Goal: Task Accomplishment & Management: Manage account settings

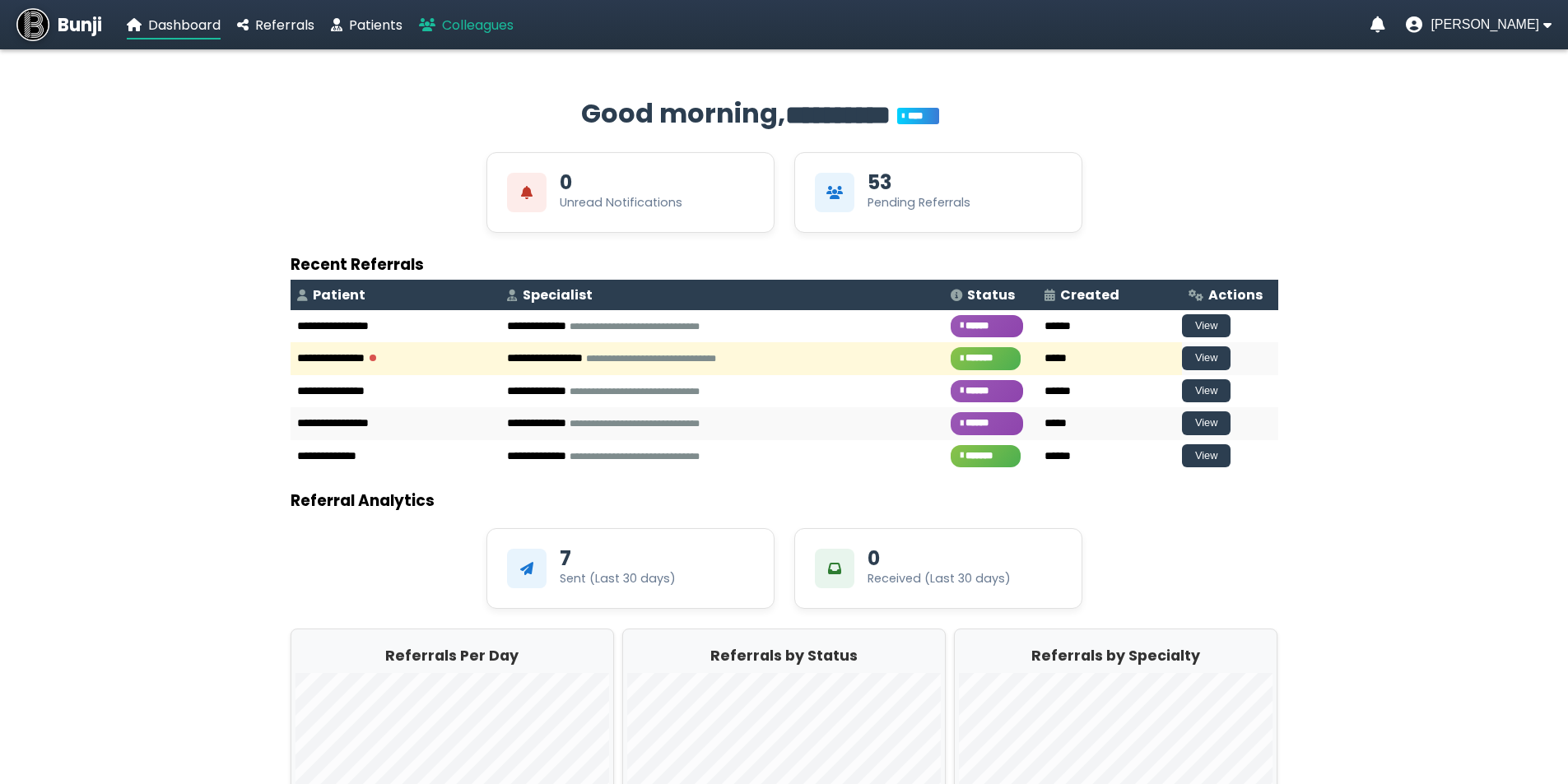
click at [463, 28] on span "Colleagues" at bounding box center [477, 25] width 72 height 19
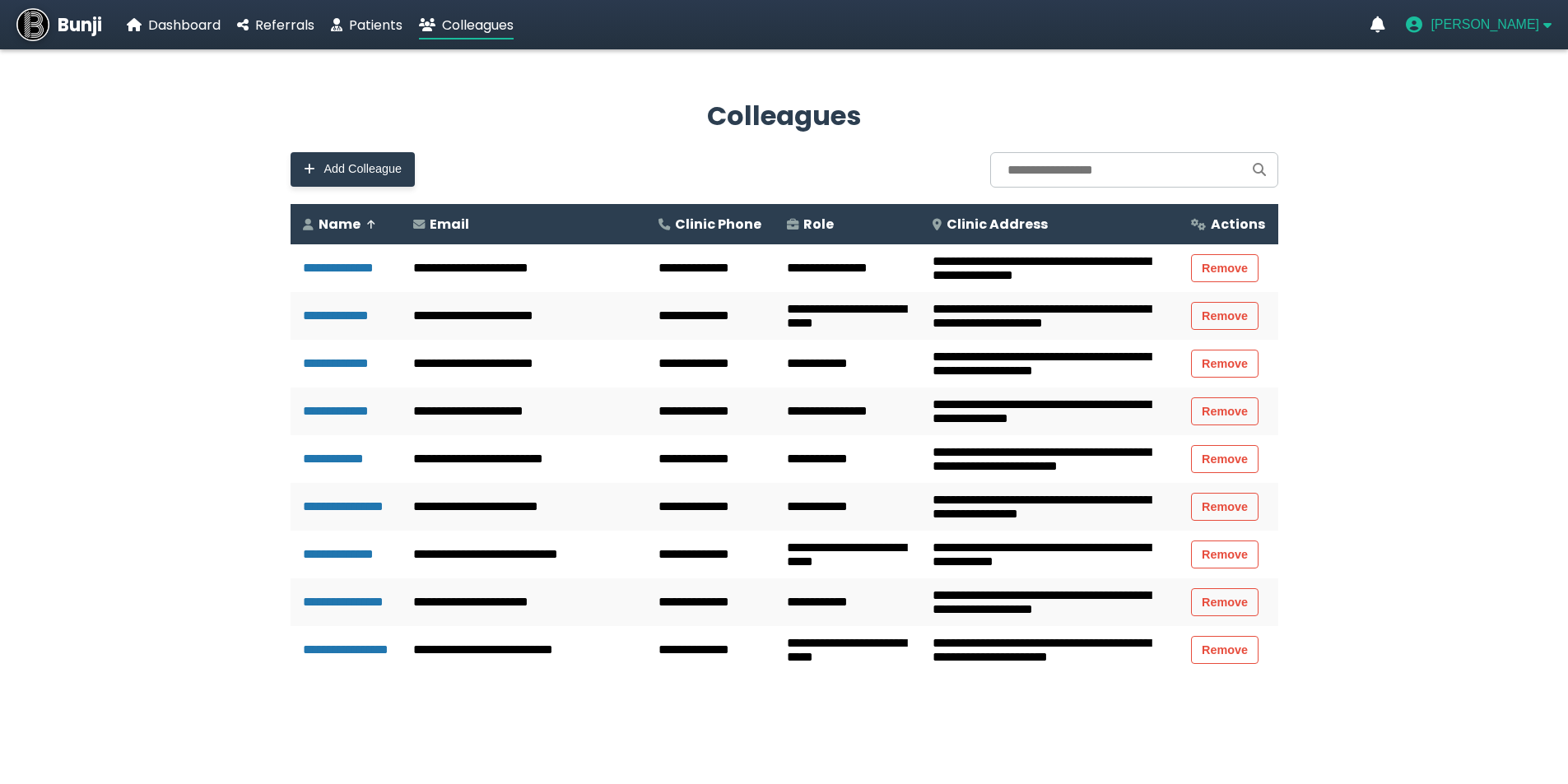
click at [1502, 33] on span "[PERSON_NAME]" at bounding box center [1484, 24] width 108 height 14
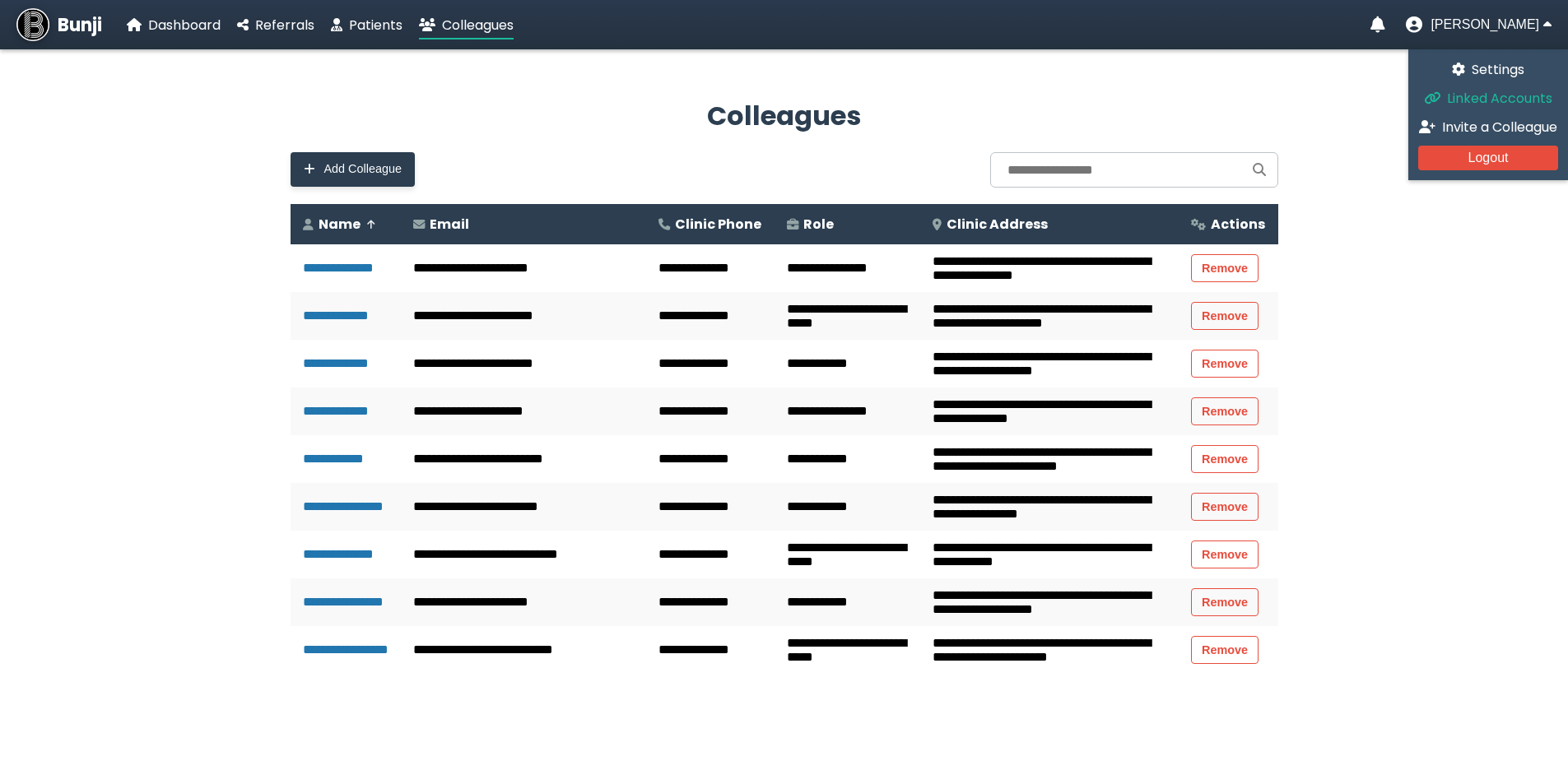
click at [1486, 96] on span "Linked Accounts" at bounding box center [1499, 99] width 105 height 19
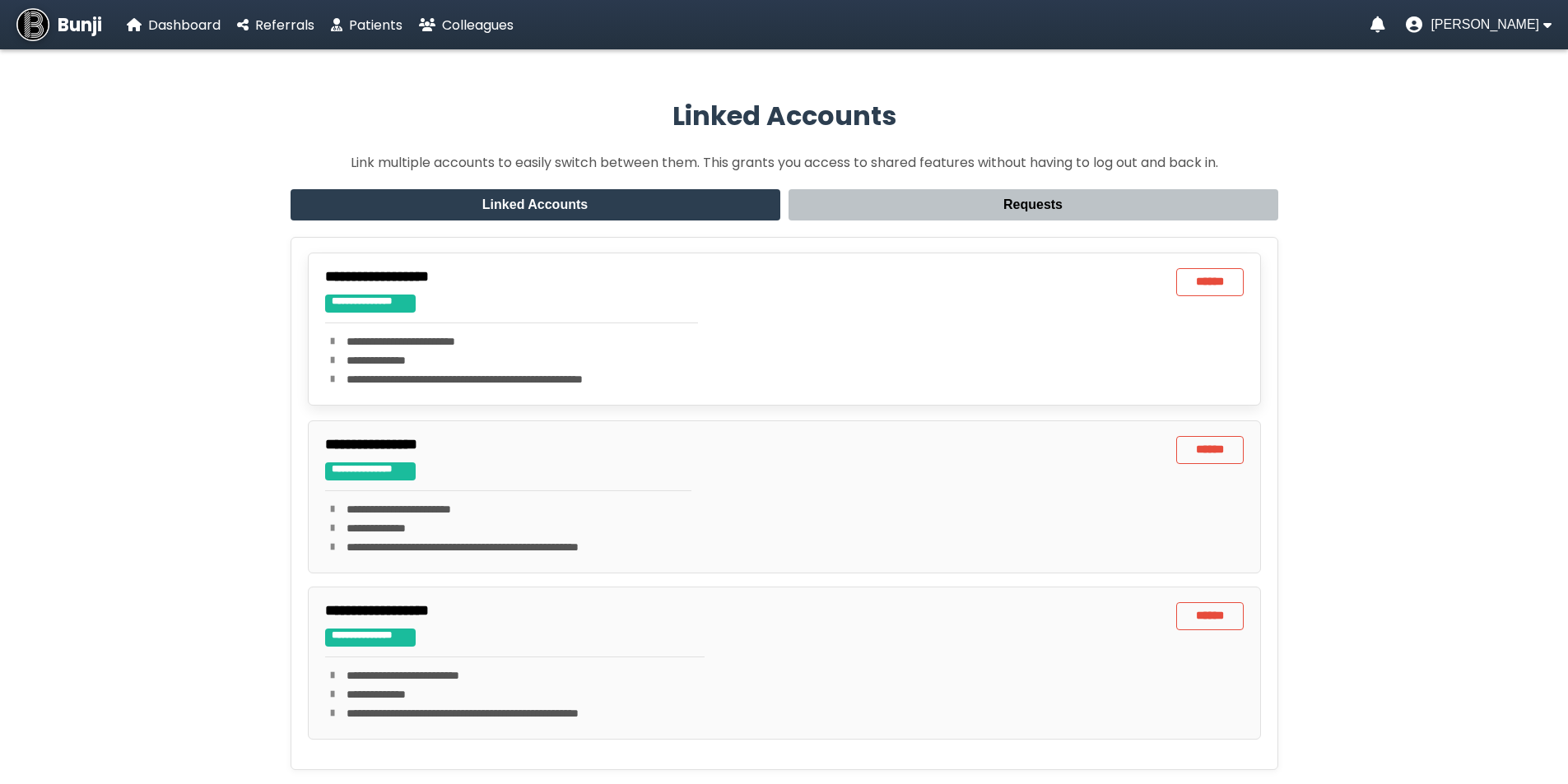
click at [420, 298] on div "**********" at bounding box center [511, 328] width 373 height 122
